Goal: Communication & Community: Answer question/provide support

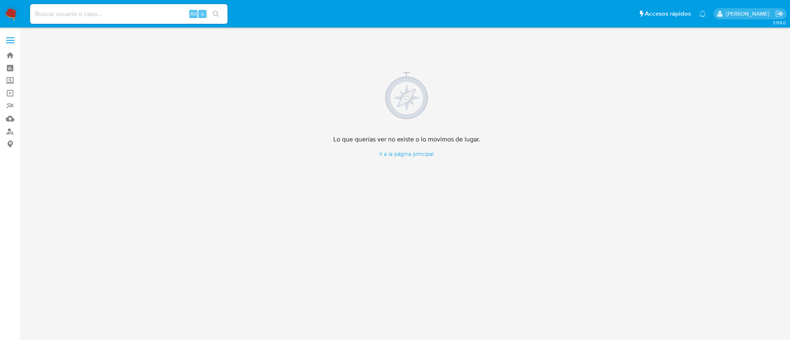
drag, startPoint x: 8, startPoint y: 12, endPoint x: 28, endPoint y: 12, distance: 20.2
click at [8, 12] on img at bounding box center [11, 14] width 14 height 14
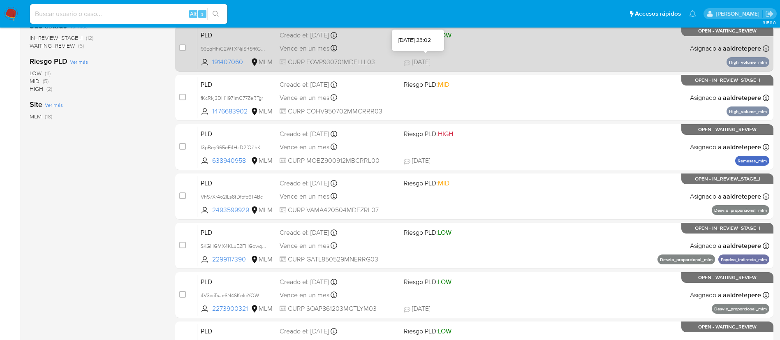
scroll to position [309, 0]
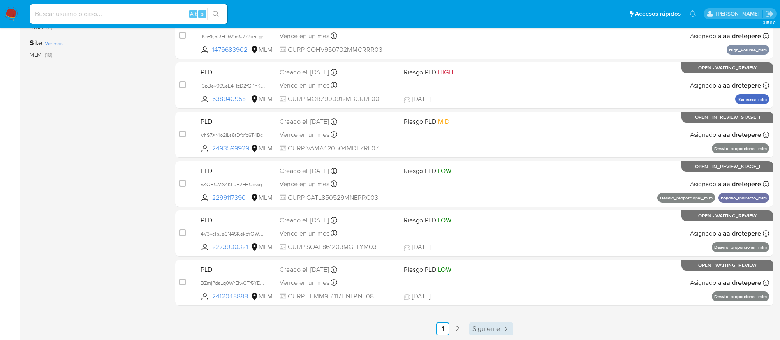
click at [486, 330] on span "Siguiente" at bounding box center [487, 329] width 28 height 7
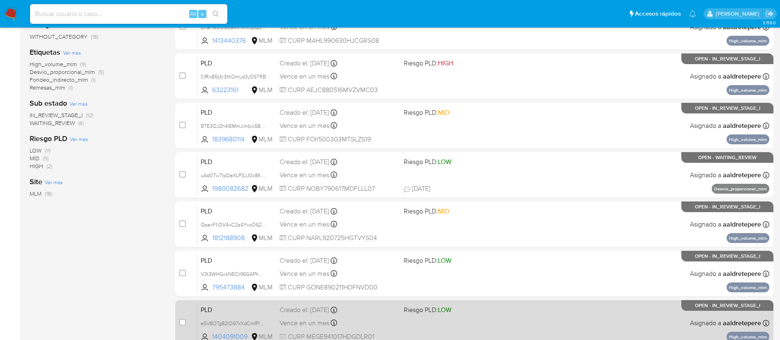
scroll to position [185, 0]
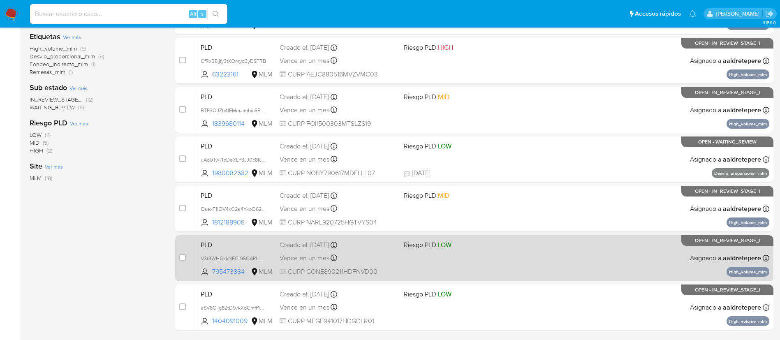
click at [375, 236] on div "case-item-checkbox No es posible asignar el caso PLD V3t3WHGxkNECt96GAPhU9ZIp 7…" at bounding box center [474, 258] width 599 height 46
click at [381, 241] on div "Creado el: 12/08/2025 Creado el: 12/08/2025 02:06:27" at bounding box center [339, 245] width 118 height 9
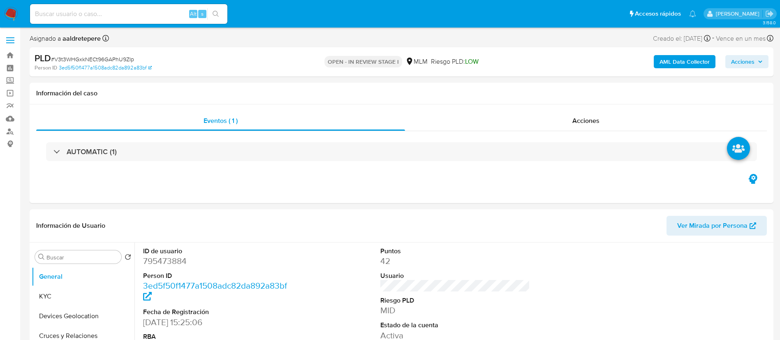
select select "10"
click at [70, 294] on button "KYC" at bounding box center [80, 297] width 96 height 20
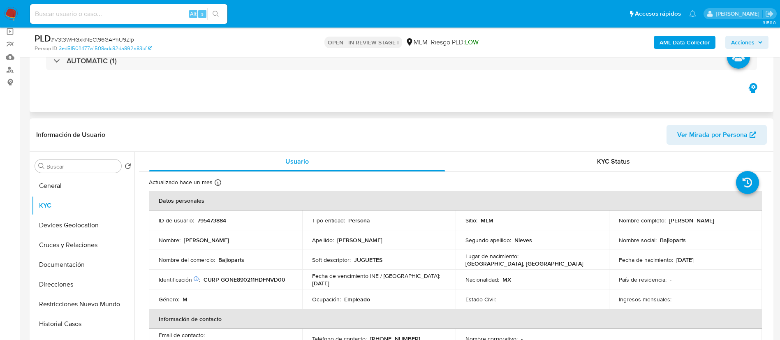
scroll to position [123, 0]
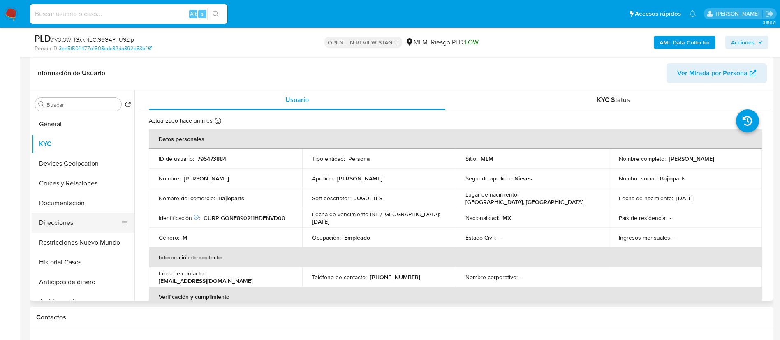
click at [53, 221] on button "Direcciones" at bounding box center [80, 223] width 96 height 20
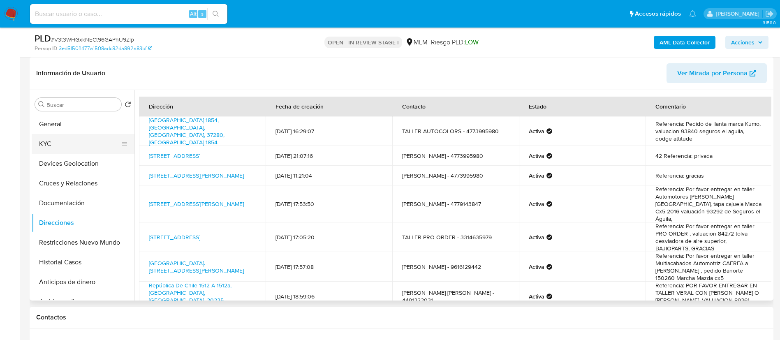
click at [68, 150] on button "KYC" at bounding box center [80, 144] width 96 height 20
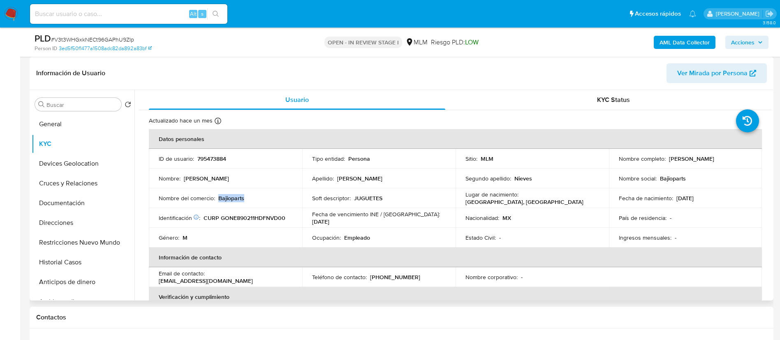
drag, startPoint x: 248, startPoint y: 202, endPoint x: 219, endPoint y: 198, distance: 29.6
click at [219, 198] on td "Nombre del comercio : Bajioparts" at bounding box center [225, 198] width 153 height 20
copy p "Bajioparts"
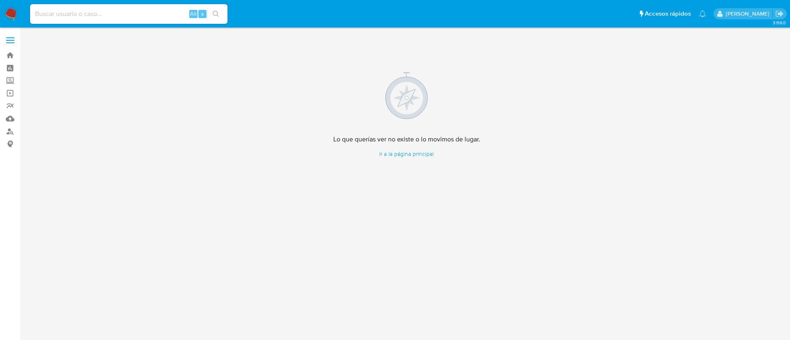
click at [8, 12] on img at bounding box center [11, 14] width 14 height 14
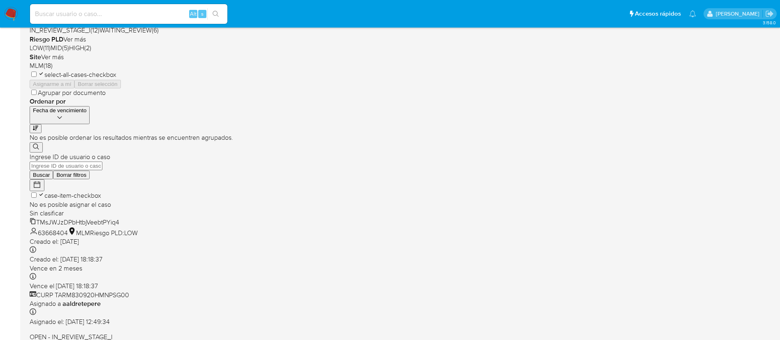
scroll to position [309, 0]
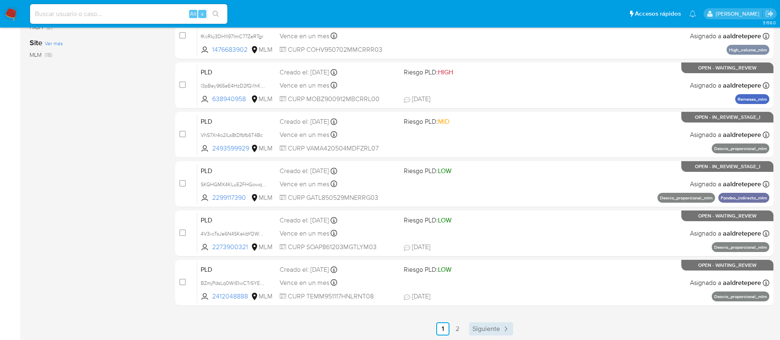
click at [485, 331] on span "Siguiente" at bounding box center [487, 329] width 28 height 7
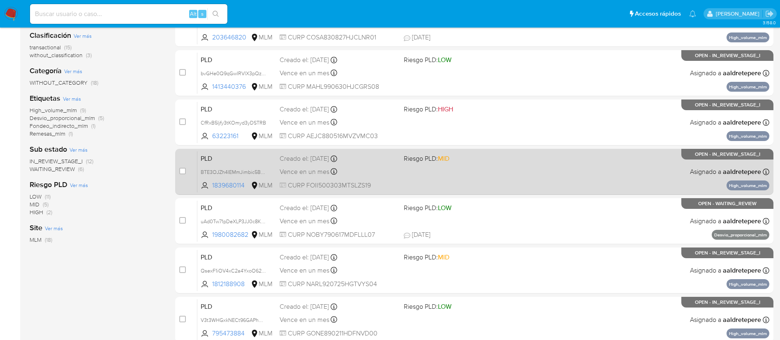
scroll to position [185, 0]
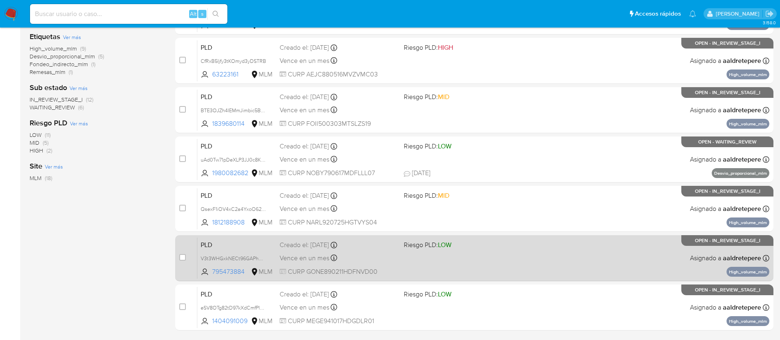
click at [478, 273] on div "PLD V3t3WHGxkNECt96GAPhU9ZIp 795473884 MLM Riesgo PLD: LOW Creado el: 12/08/202…" at bounding box center [483, 258] width 572 height 42
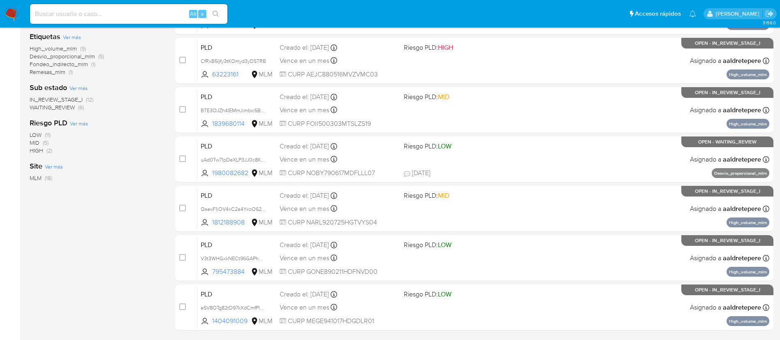
click at [12, 14] on img at bounding box center [11, 14] width 14 height 14
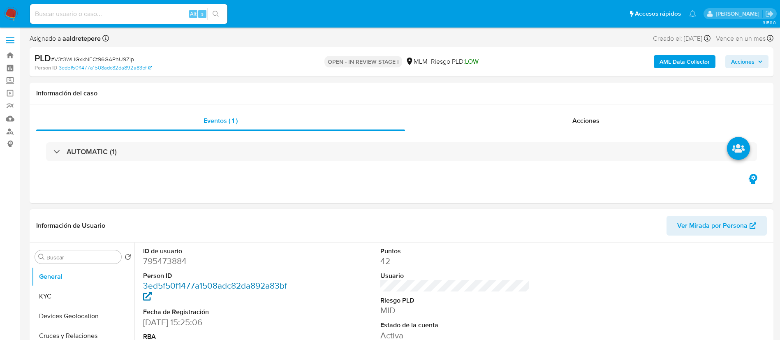
select select "10"
click at [53, 296] on button "KYC" at bounding box center [80, 297] width 96 height 20
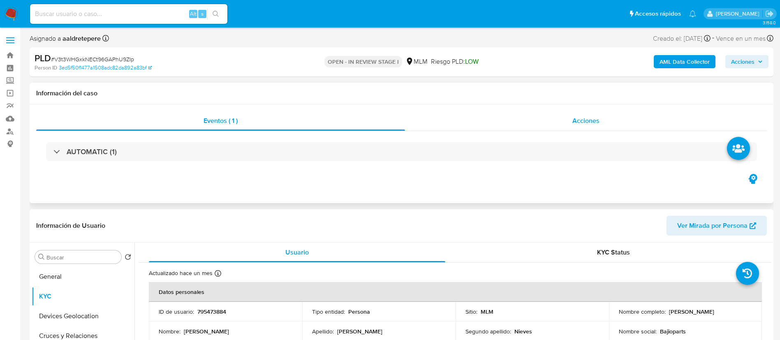
click at [563, 118] on div "Acciones" at bounding box center [586, 121] width 362 height 20
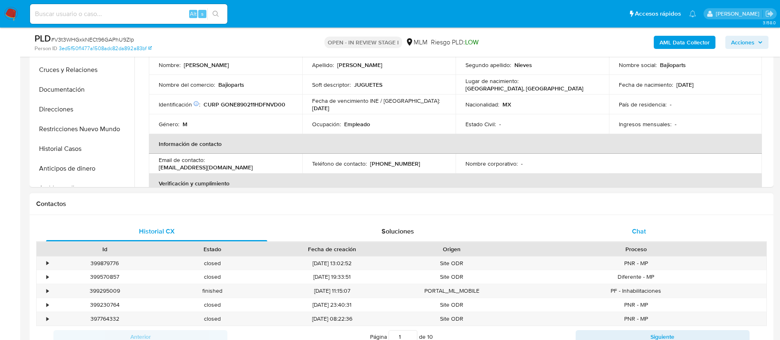
scroll to position [309, 0]
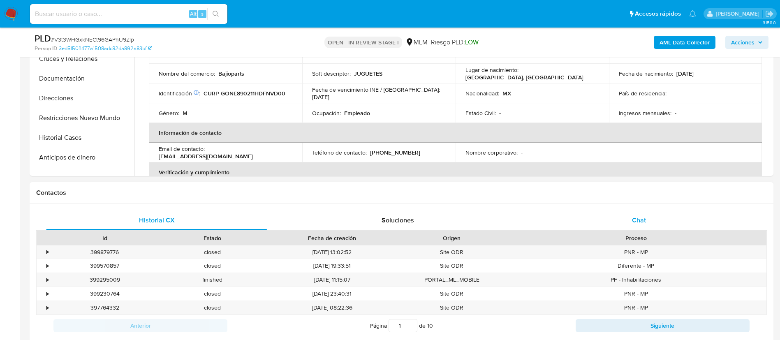
click at [637, 215] on div "Chat" at bounding box center [639, 221] width 221 height 20
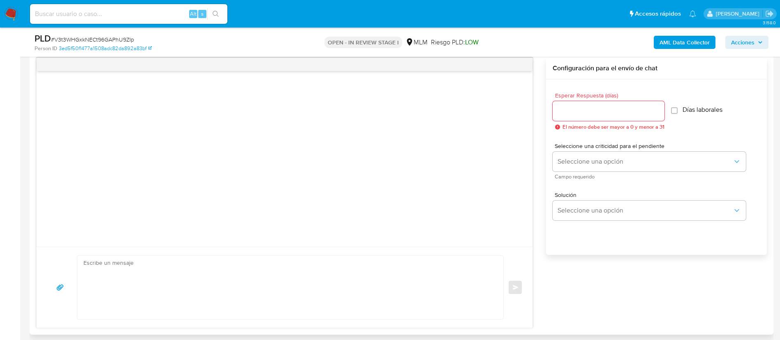
scroll to position [494, 0]
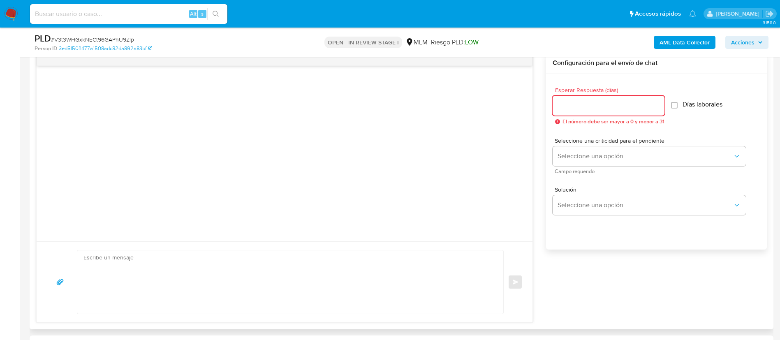
click at [573, 107] on input "Esperar Respuesta (días)" at bounding box center [609, 105] width 112 height 11
type input "5"
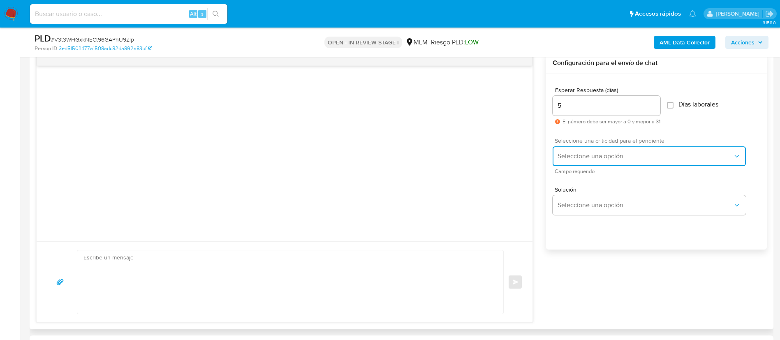
click at [576, 159] on span "Seleccione una opción" at bounding box center [645, 156] width 175 height 8
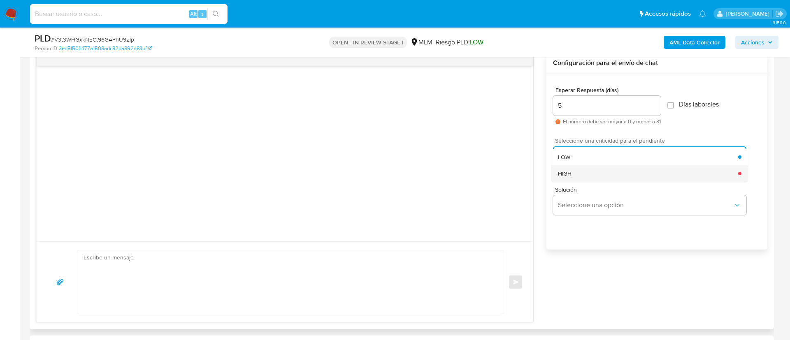
click at [596, 174] on div "HIGH" at bounding box center [648, 173] width 180 height 16
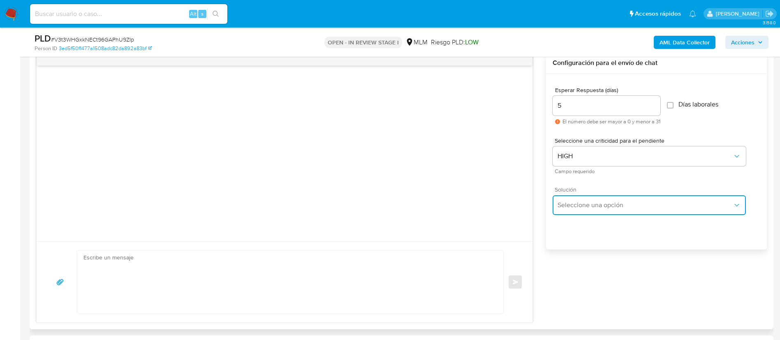
drag, startPoint x: 597, startPoint y: 195, endPoint x: 597, endPoint y: 202, distance: 6.6
click at [597, 195] on button "Seleccione una opción" at bounding box center [649, 205] width 193 height 20
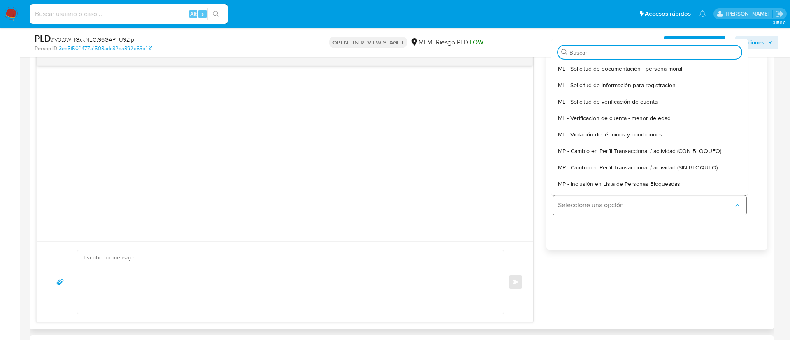
click at [597, 202] on span "Seleccione una opción" at bounding box center [645, 205] width 175 height 8
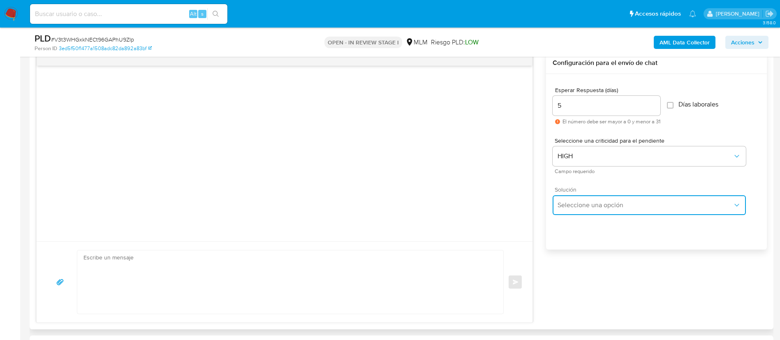
click at [597, 202] on span "Seleccione una opción" at bounding box center [645, 205] width 175 height 8
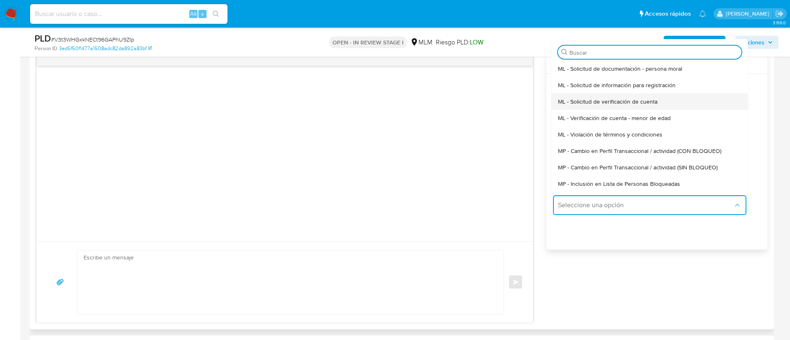
click at [604, 104] on span "ML - Solicitud de verificación de cuenta" at bounding box center [608, 101] width 100 height 7
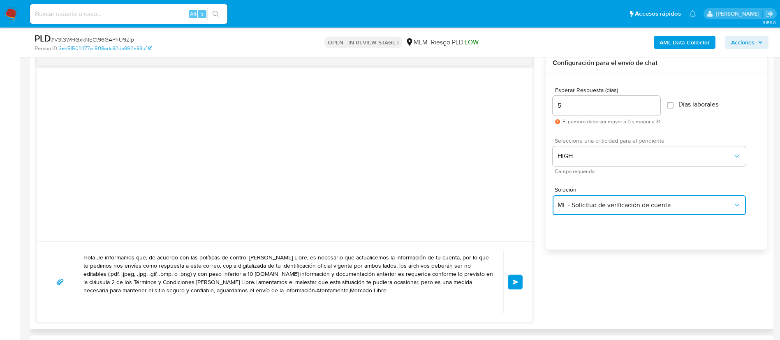
type textarea "Hola ,Te informamos que, de acuerdo con las políticas de control de Mercado Lib…"
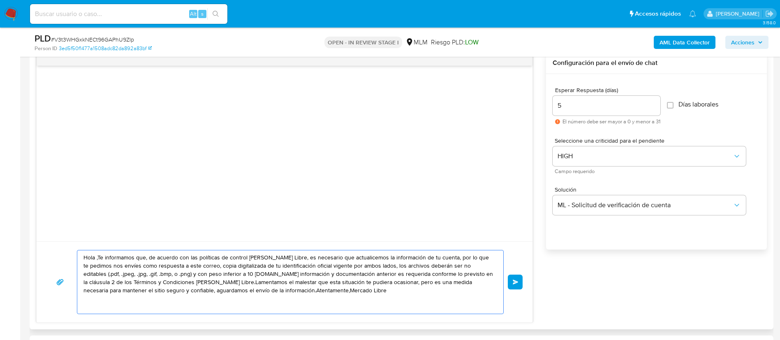
drag, startPoint x: 350, startPoint y: 305, endPoint x: 40, endPoint y: 246, distance: 315.6
click at [40, 246] on div "Hola ,Te informamos que, de acuerdo con las políticas de control de Mercado Lib…" at bounding box center [285, 281] width 496 height 81
paste textarea
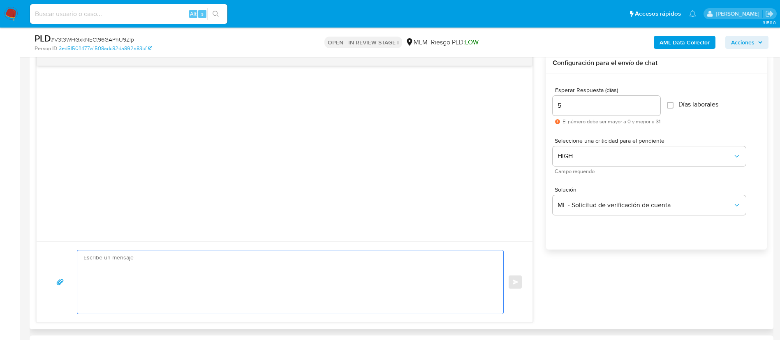
click at [230, 284] on textarea at bounding box center [289, 282] width 410 height 63
paste textarea "ESTIMADO EDGAR EDUARDO GONZALEZ NIEVES Te comunicamos que se ha identificado un…"
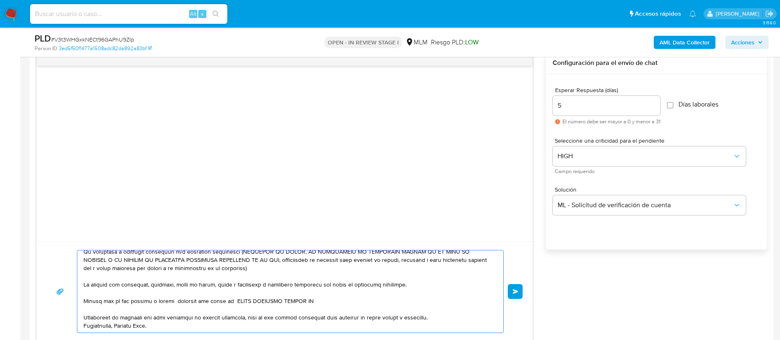
scroll to position [0, 0]
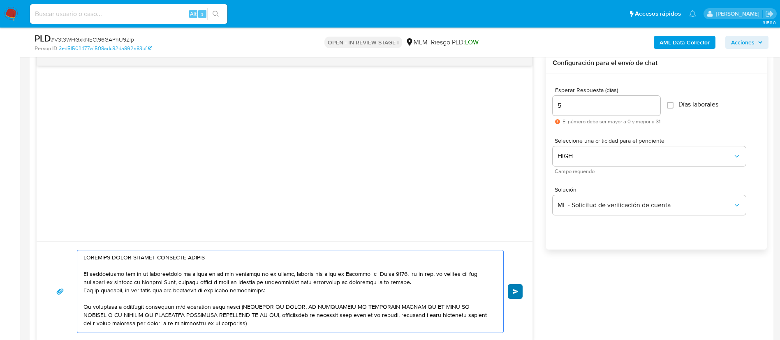
type textarea "ESTIMADO EDGAR EDUARDO GONZALEZ NIEVES Te comunicamos que se ha identificado un…"
click at [520, 295] on button "Enviar" at bounding box center [515, 291] width 15 height 15
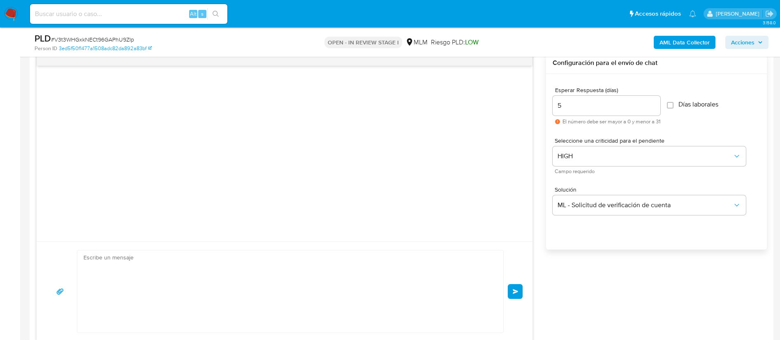
scroll to position [74, 0]
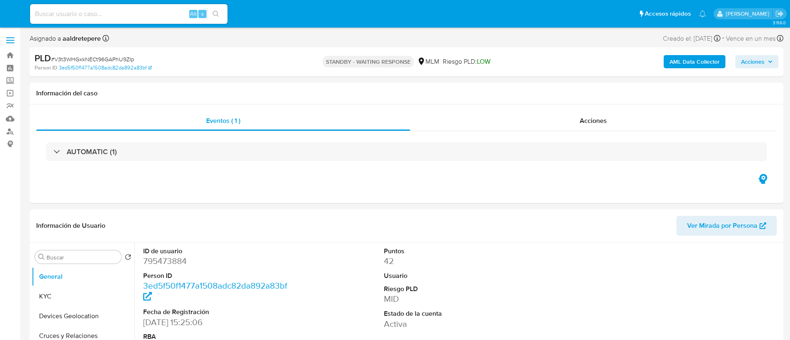
select select "10"
